Goal: Task Accomplishment & Management: Manage account settings

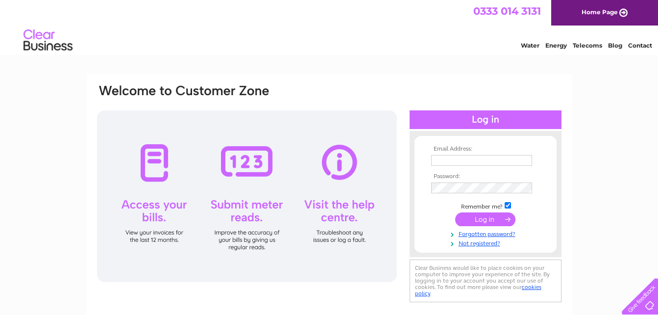
type input "[EMAIL_ADDRESS][DOMAIN_NAME]"
click at [479, 219] on input "submit" at bounding box center [485, 219] width 60 height 14
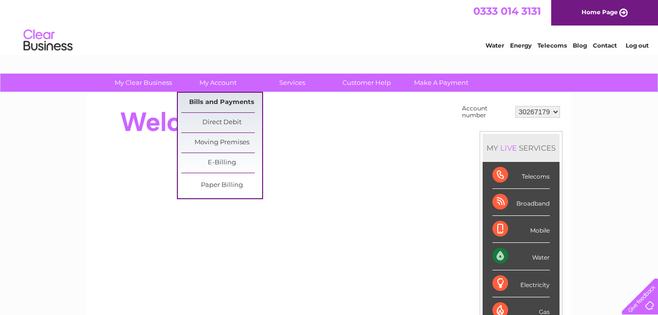
click at [210, 101] on link "Bills and Payments" at bounding box center [221, 103] width 81 height 20
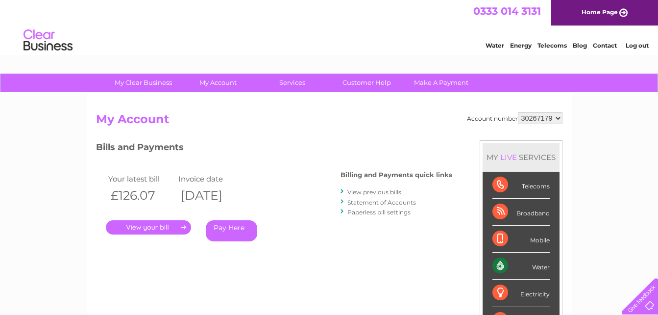
click at [169, 226] on link "." at bounding box center [148, 227] width 85 height 14
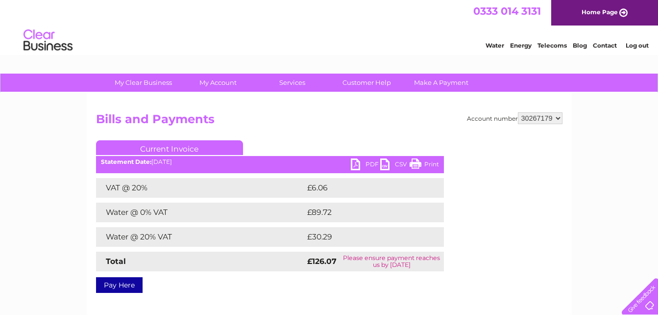
click at [354, 163] on link "PDF" at bounding box center [365, 165] width 29 height 14
